Goal: Task Accomplishment & Management: Manage account settings

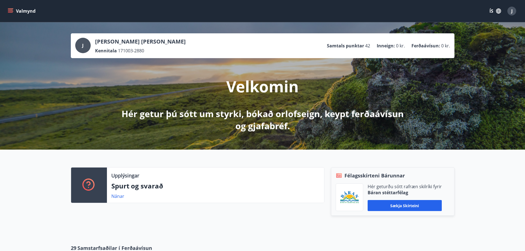
click at [12, 10] on icon "menu" at bounding box center [10, 10] width 5 height 1
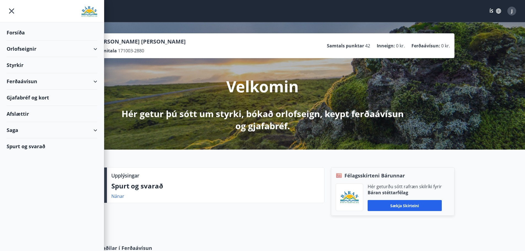
click at [17, 132] on div "Saga" at bounding box center [52, 130] width 91 height 16
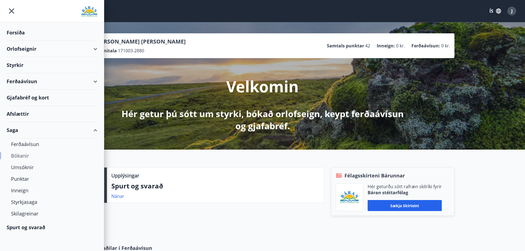
click at [19, 156] on div "Bókanir" at bounding box center [52, 156] width 82 height 12
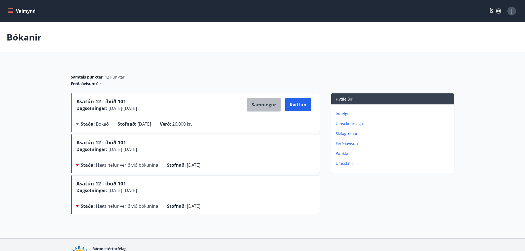
click at [267, 106] on button "Samningur" at bounding box center [264, 105] width 34 height 14
click at [8, 10] on icon "menu" at bounding box center [11, 11] width 6 height 6
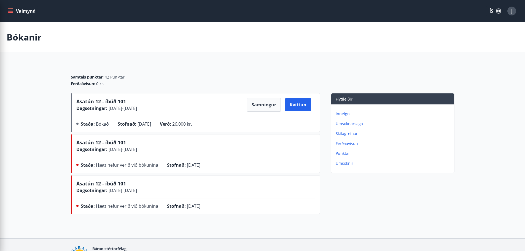
drag, startPoint x: 143, startPoint y: 43, endPoint x: 258, endPoint y: 42, distance: 115.0
click at [144, 42] on div "Bókanir" at bounding box center [262, 37] width 525 height 30
click at [512, 6] on button "J" at bounding box center [512, 10] width 13 height 13
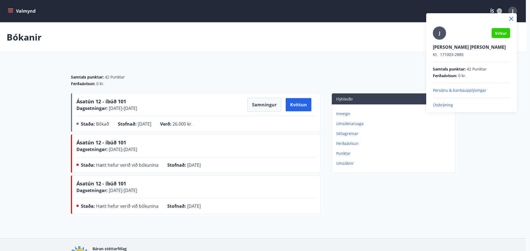
click at [445, 105] on p "Útskráning" at bounding box center [470, 105] width 77 height 6
click at [9, 10] on div at bounding box center [265, 125] width 530 height 251
